Goal: Information Seeking & Learning: Stay updated

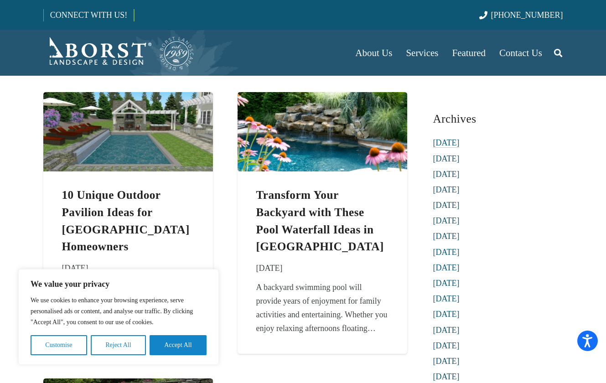
click at [453, 141] on link "[DATE]" at bounding box center [446, 142] width 26 height 9
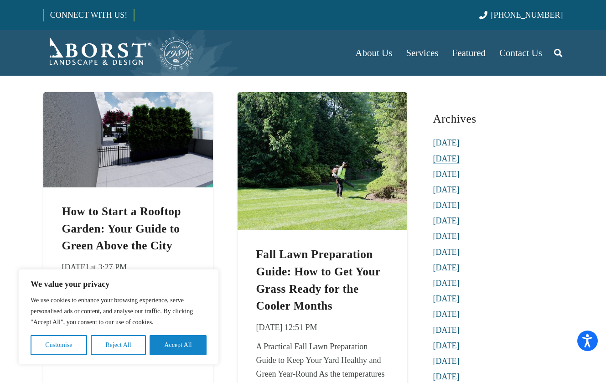
click at [455, 159] on link "[DATE]" at bounding box center [446, 158] width 26 height 9
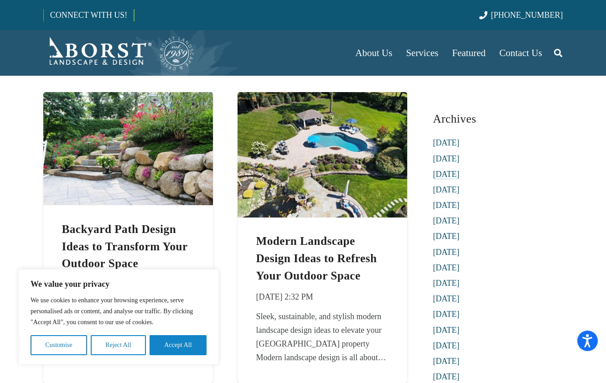
click at [453, 173] on link "[DATE]" at bounding box center [446, 174] width 26 height 9
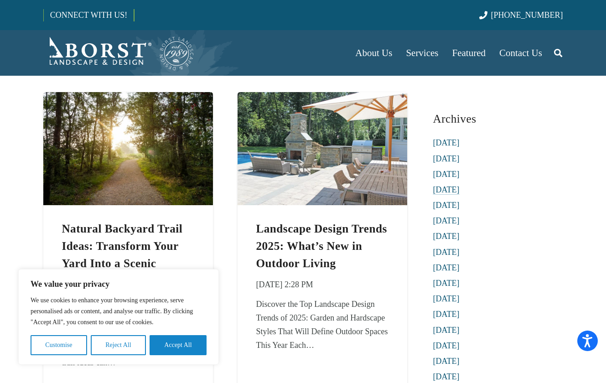
click at [453, 187] on link "[DATE]" at bounding box center [446, 189] width 26 height 9
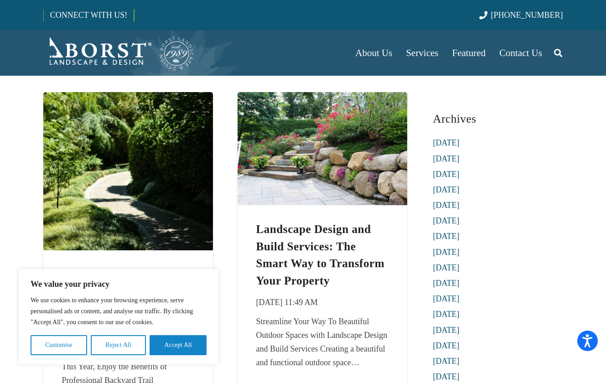
click at [454, 195] on li "[DATE]" at bounding box center [498, 189] width 130 height 11
click at [451, 203] on link "[DATE]" at bounding box center [446, 205] width 26 height 9
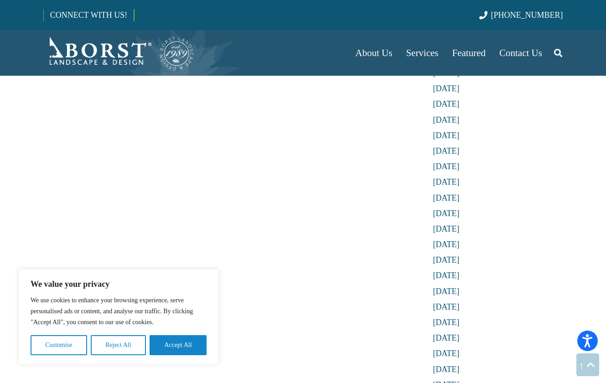
scroll to position [1500, 0]
